Goal: Information Seeking & Learning: Find specific fact

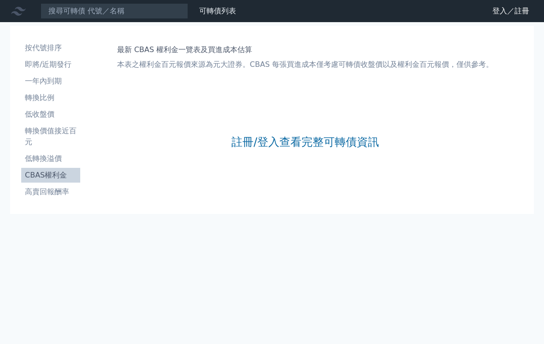
click at [328, 145] on link "註冊/登入查看完整可轉債資訊" at bounding box center [306, 142] width 148 height 15
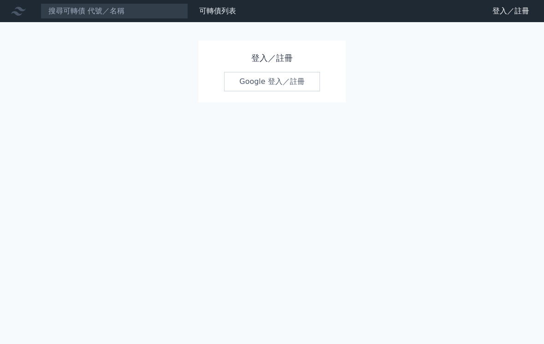
click at [292, 89] on link "Google 登入／註冊" at bounding box center [272, 81] width 96 height 19
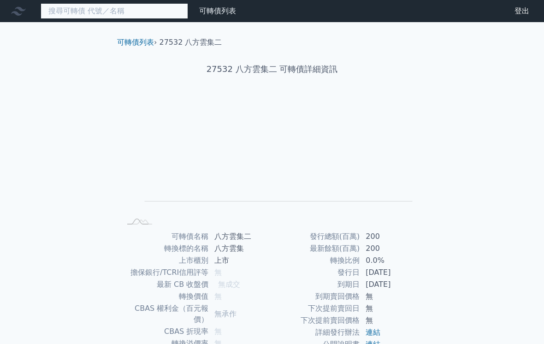
click at [153, 13] on input at bounding box center [115, 11] width 148 height 16
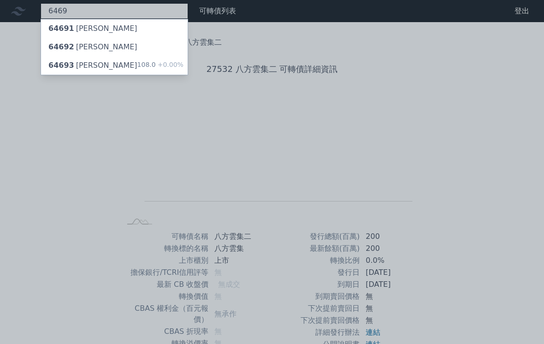
type input "6469"
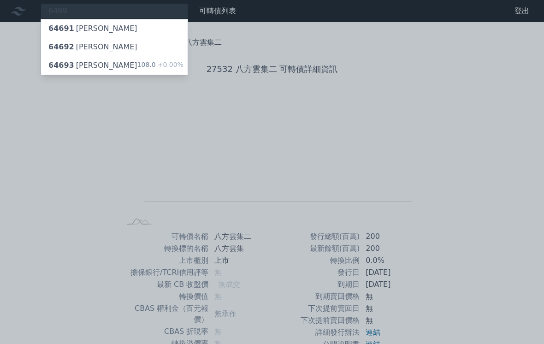
click at [87, 70] on div "64693 [PERSON_NAME]" at bounding box center [92, 65] width 89 height 11
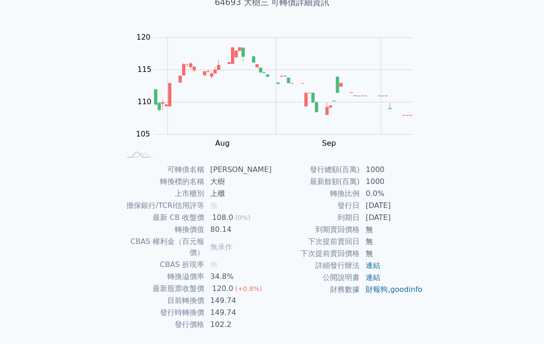
scroll to position [69, 0]
